Goal: Find specific page/section

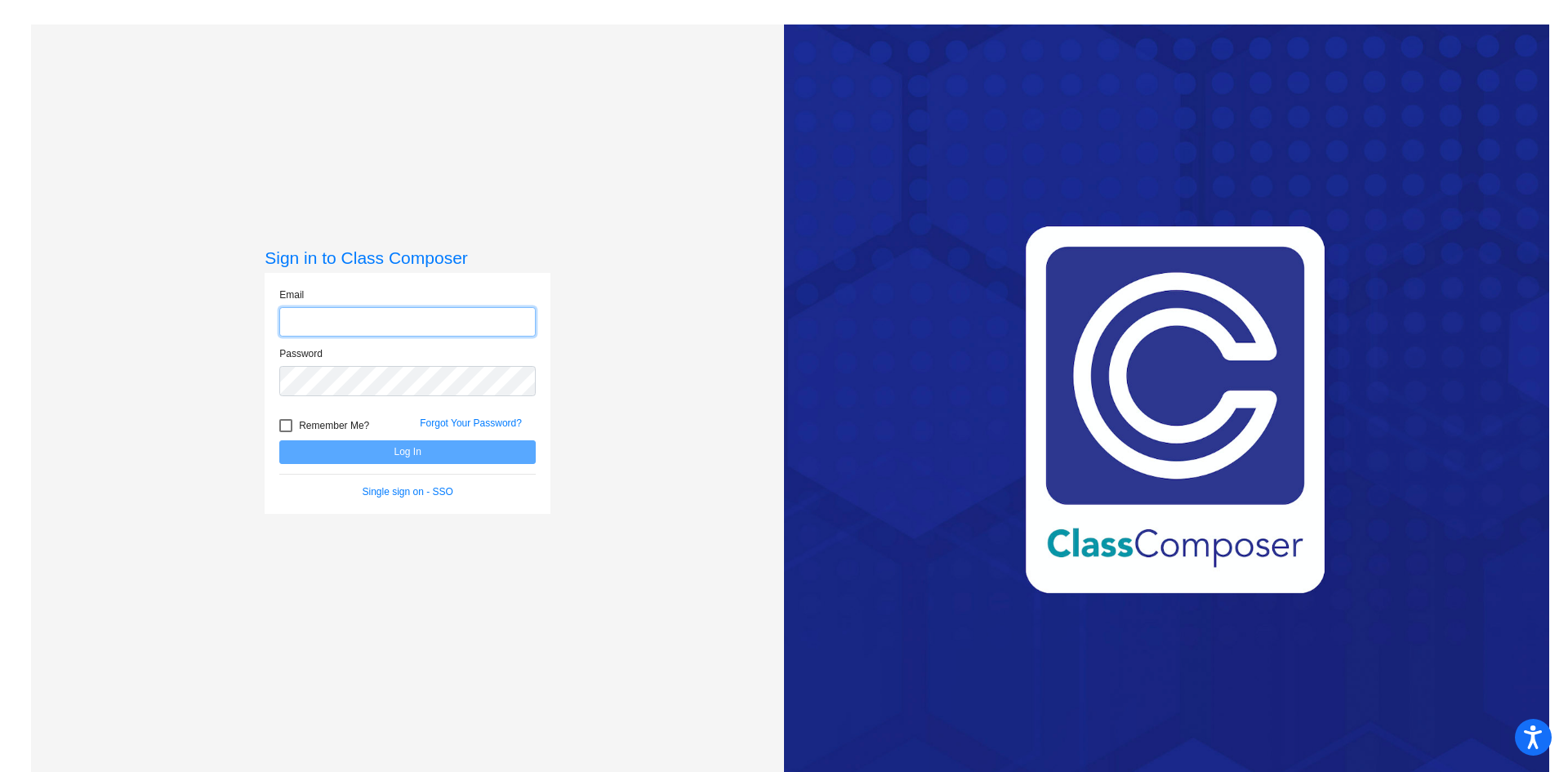
type input "[EMAIL_ADDRESS][DOMAIN_NAME]"
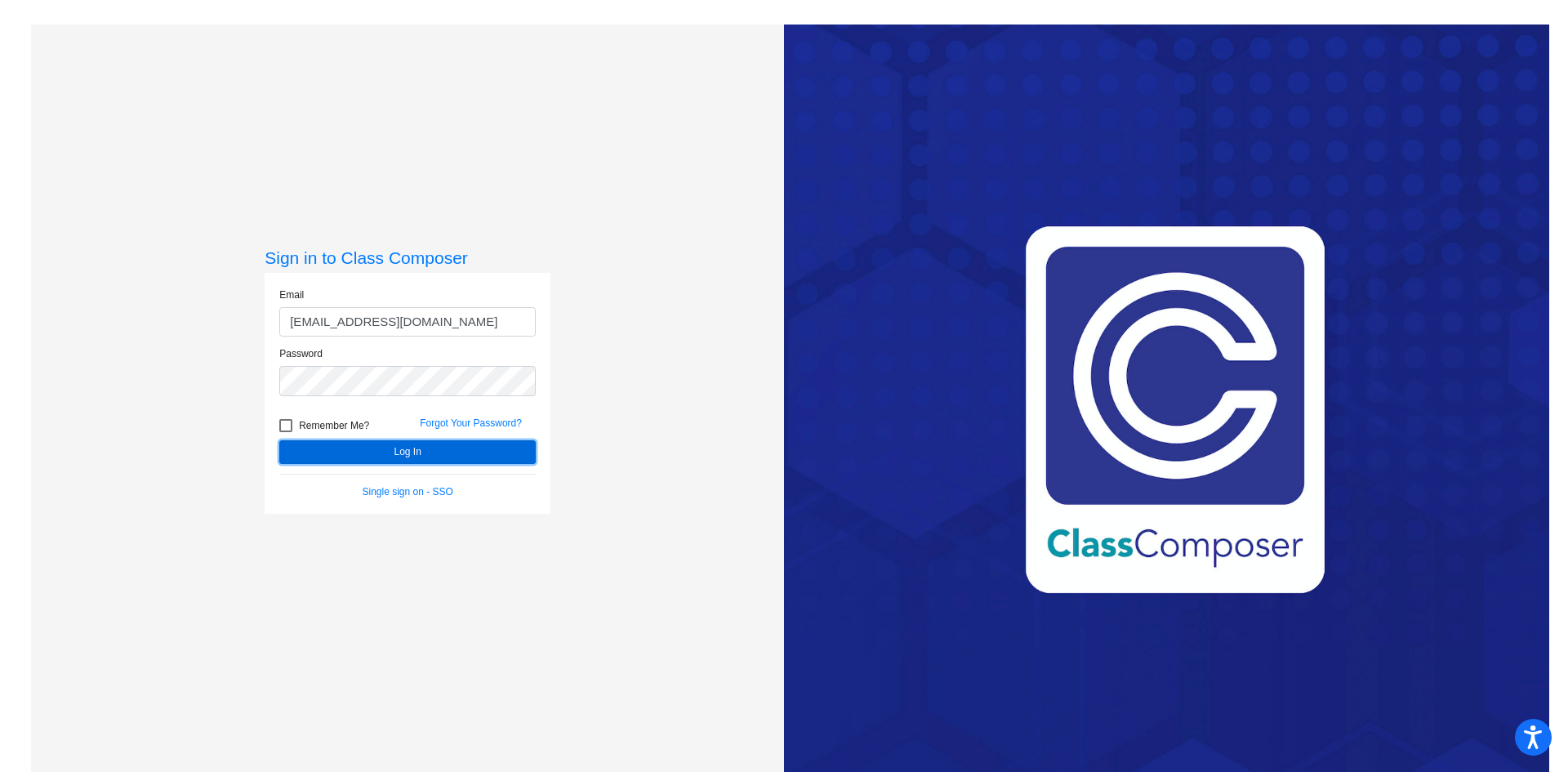
click at [402, 448] on button "Log In" at bounding box center [408, 452] width 256 height 24
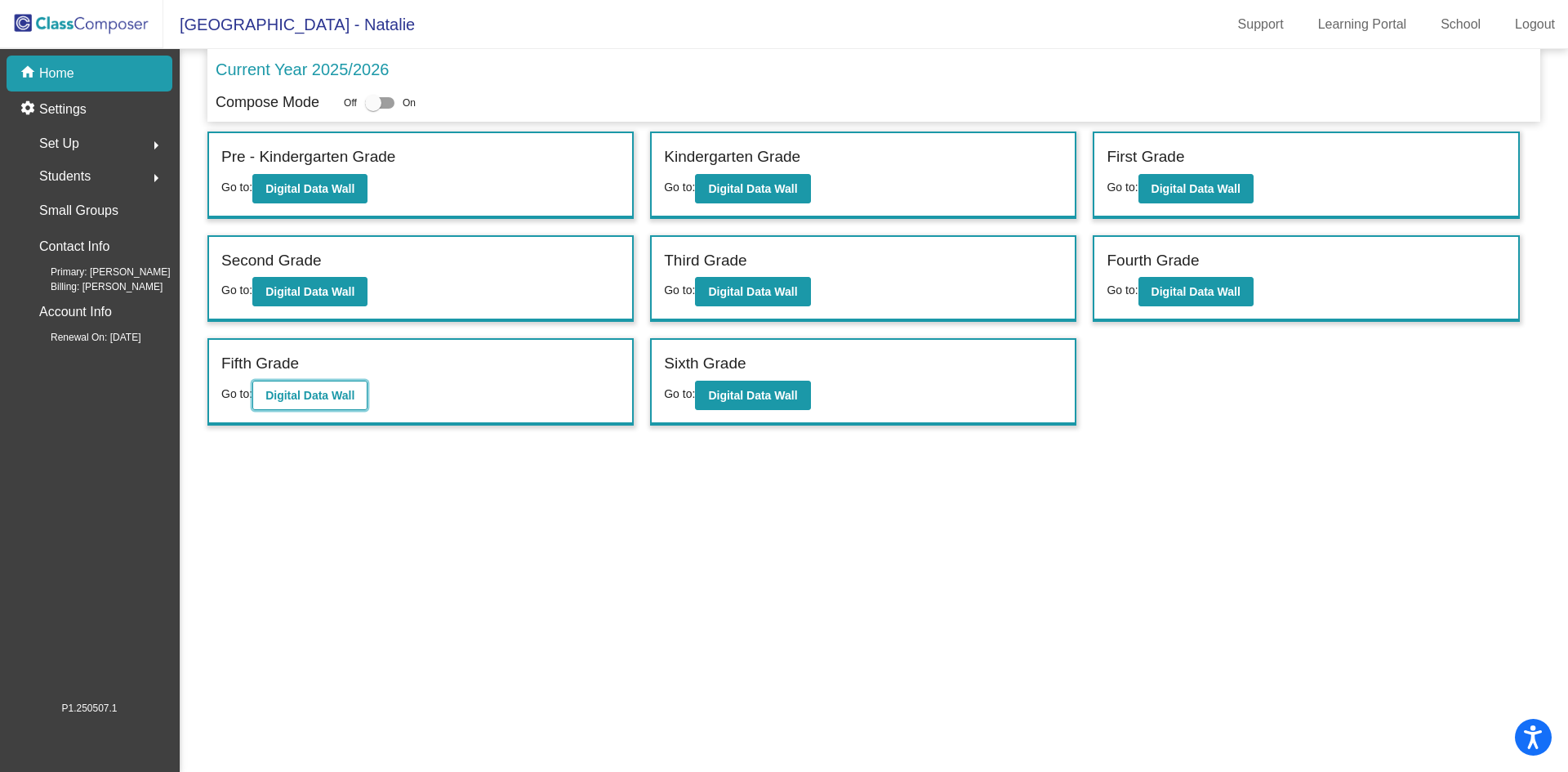
click at [311, 399] on b "Digital Data Wall" at bounding box center [310, 395] width 89 height 13
